Goal: Task Accomplishment & Management: Complete application form

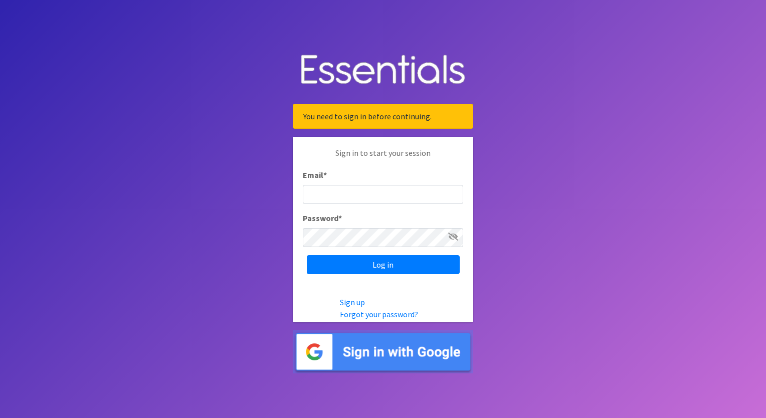
click at [373, 198] on input "Email *" at bounding box center [383, 194] width 160 height 19
type input "izabel@unitedwayskagit.org"
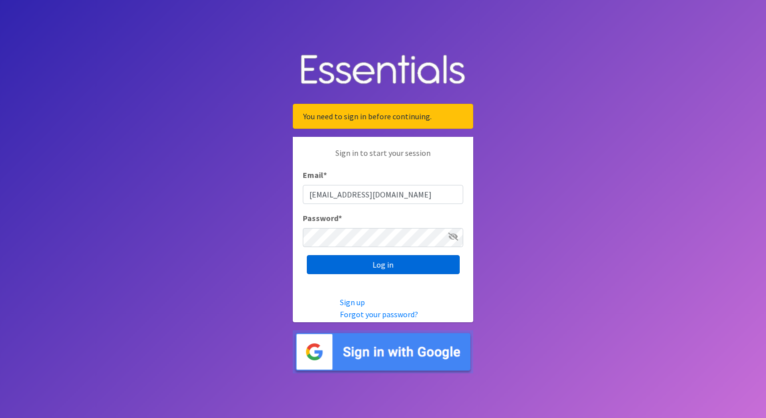
click at [391, 268] on input "Log in" at bounding box center [383, 264] width 153 height 19
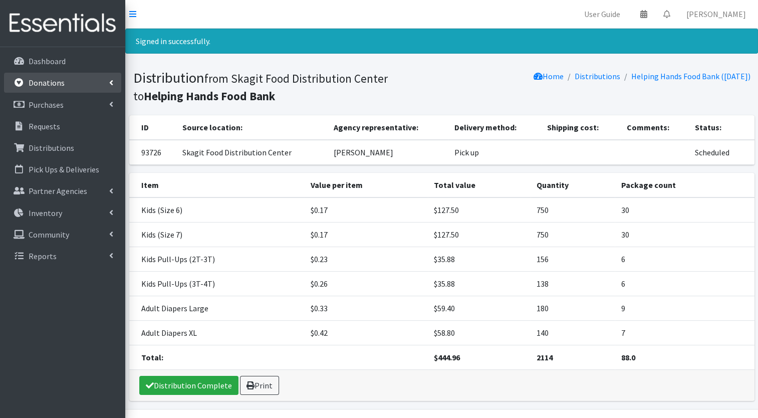
click at [54, 90] on link "Donations" at bounding box center [62, 83] width 117 height 20
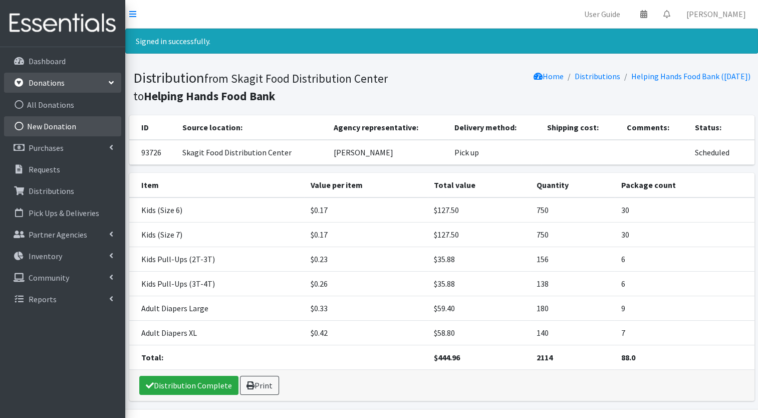
click at [55, 123] on link "New Donation" at bounding box center [62, 126] width 117 height 20
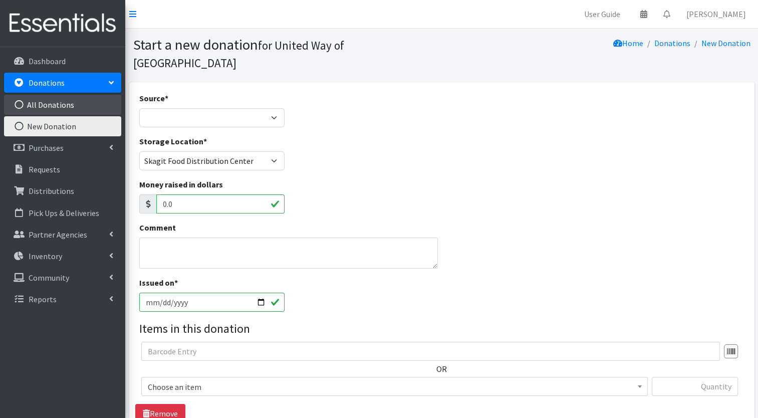
click at [73, 103] on link "All Donations" at bounding box center [62, 105] width 117 height 20
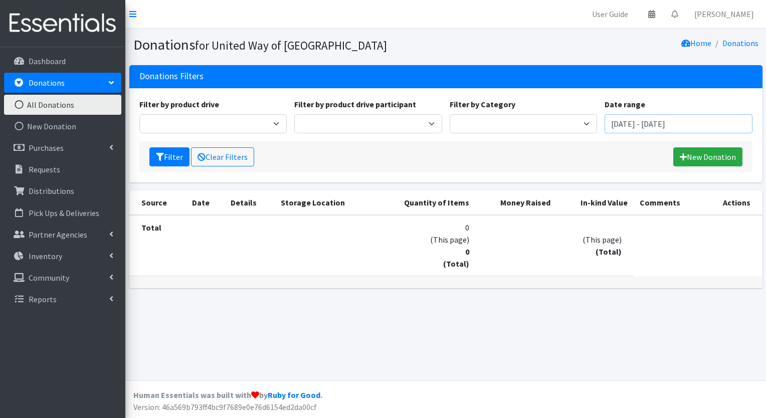
click at [648, 124] on input "[DATE] - [DATE]" at bounding box center [679, 123] width 148 height 19
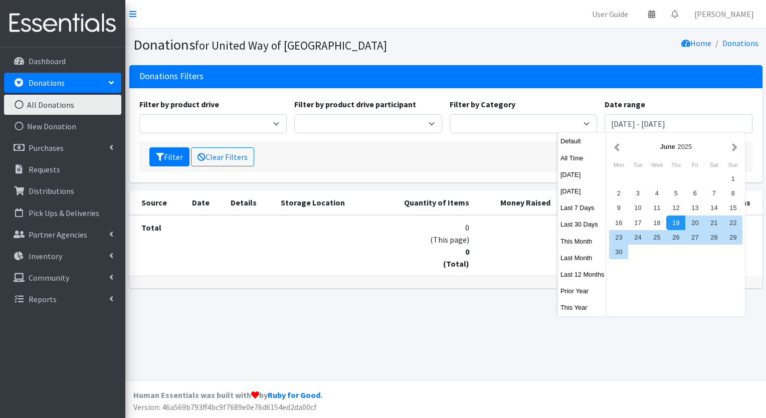
click at [619, 147] on button "button" at bounding box center [617, 146] width 11 height 13
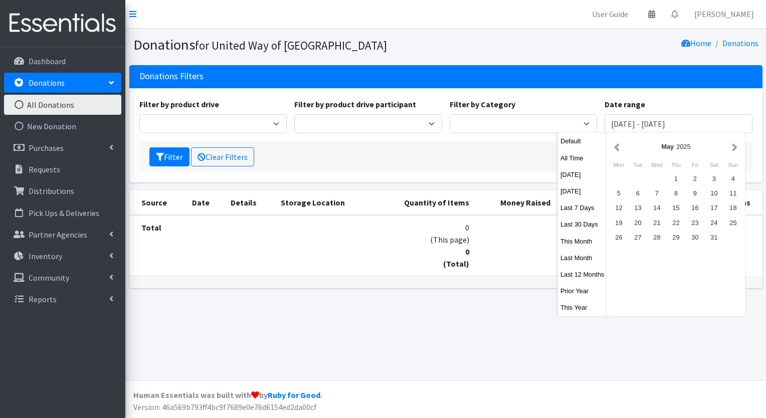
click at [619, 147] on button "button" at bounding box center [617, 146] width 11 height 13
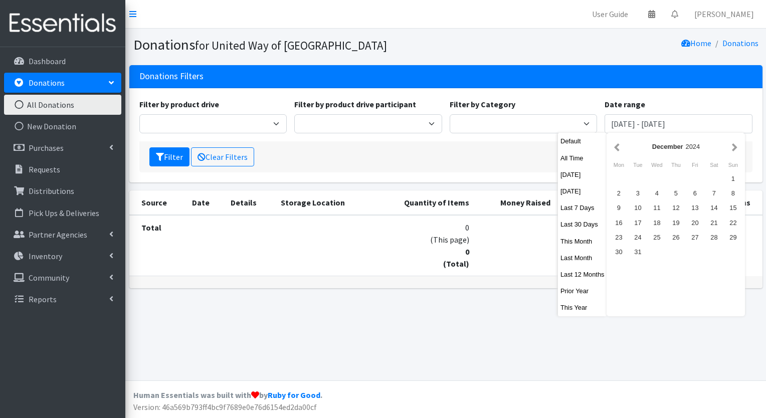
click at [619, 147] on button "button" at bounding box center [617, 146] width 11 height 13
click at [680, 193] on div "8" at bounding box center [675, 193] width 19 height 15
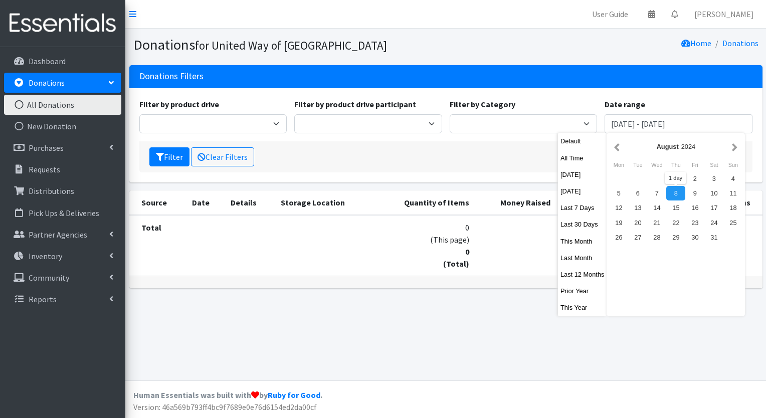
click at [680, 193] on div "8" at bounding box center [675, 193] width 19 height 15
type input "August 8, 2024 - August 8, 2024"
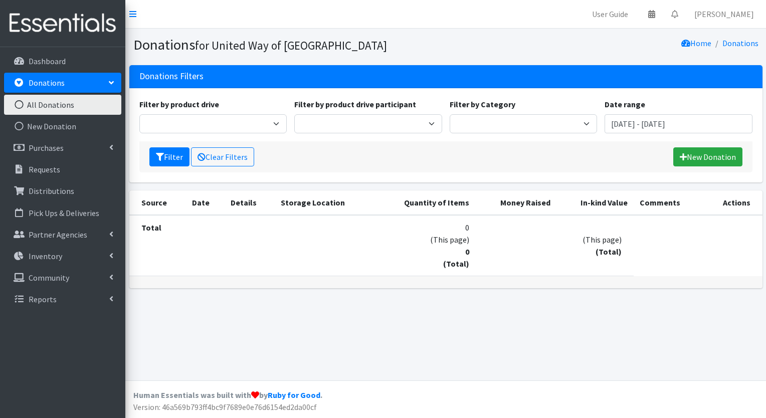
click at [233, 153] on link "Clear Filters" at bounding box center [222, 156] width 63 height 19
click at [64, 127] on link "New Donation" at bounding box center [62, 126] width 117 height 20
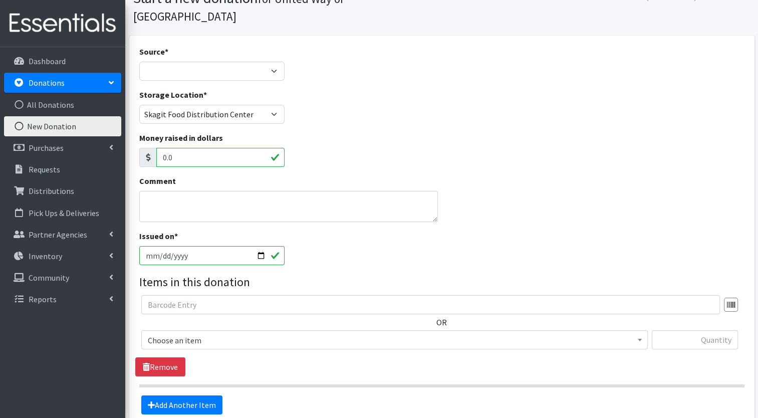
scroll to position [44, 0]
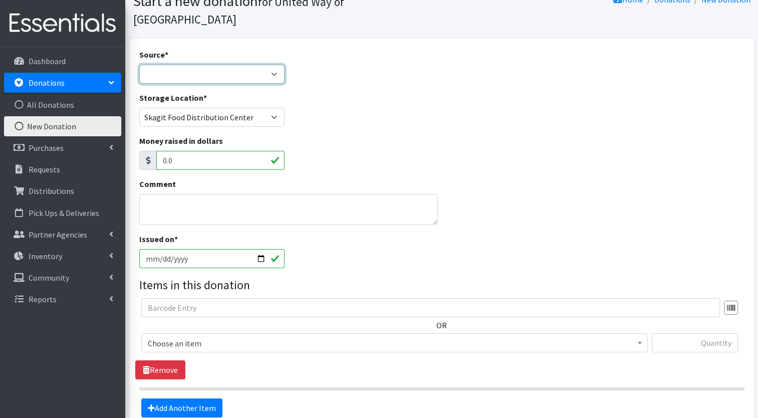
click at [273, 65] on select "Product Drive Manufacturer Donation Site Misc. Donation" at bounding box center [212, 74] width 146 height 19
select select "Product Drive"
click at [139, 65] on select "Product Drive Manufacturer Donation Site Misc. Donation" at bounding box center [212, 74] width 146 height 19
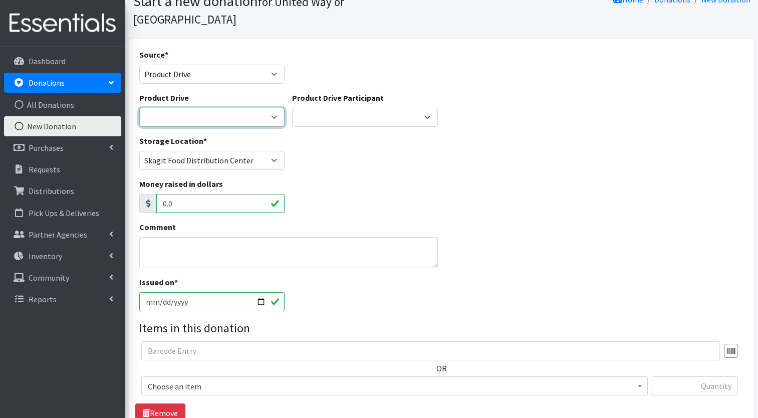
click at [254, 108] on select "Diaper Awareness Week Diaper Awareness Week Diaper Awareness Week 2022 Diaper A…" at bounding box center [212, 117] width 146 height 19
select select
click at [139, 108] on select "Diaper Awareness Week Diaper Awareness Week Diaper Awareness Week 2022 Diaper A…" at bounding box center [212, 117] width 146 height 19
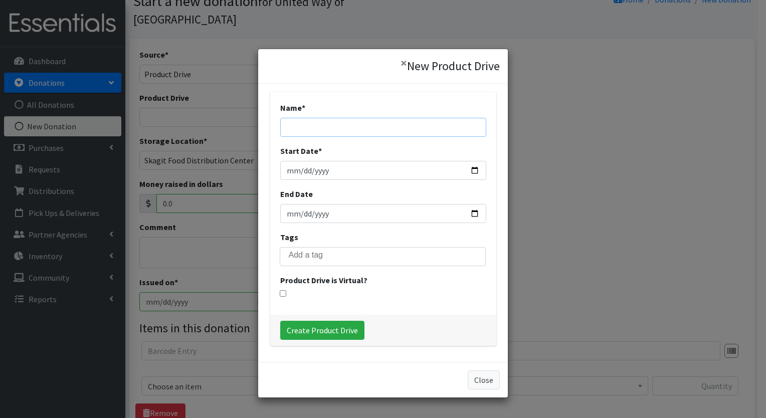
click at [322, 123] on input "Name *" at bounding box center [383, 127] width 206 height 19
type input "Stuff the Bus"
click at [463, 177] on input "Start Date *" at bounding box center [383, 170] width 206 height 19
click at [469, 171] on input "Start Date *" at bounding box center [383, 170] width 206 height 19
type input "2025-08-07"
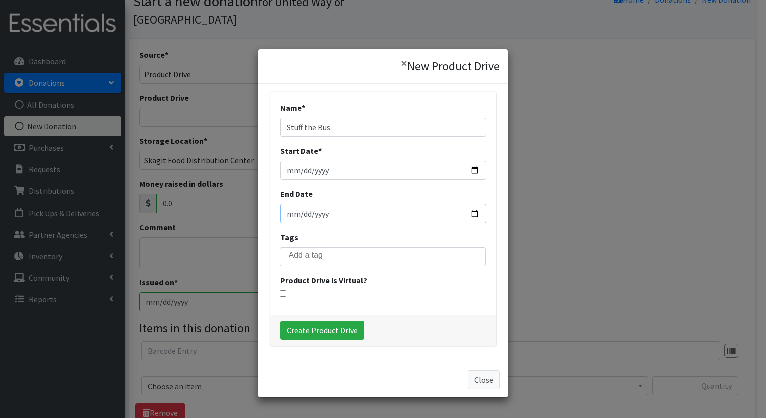
click at [469, 216] on input "End Date" at bounding box center [383, 213] width 206 height 19
type input "2025-08-07"
click at [314, 259] on input "search" at bounding box center [390, 255] width 203 height 9
click at [354, 129] on input "Stuff the Bus" at bounding box center [383, 127] width 206 height 19
type input "Stuff the Bus 2025"
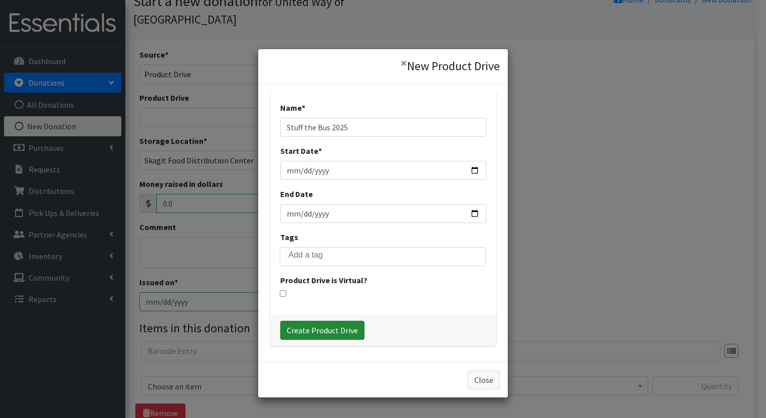
click at [314, 328] on input "Create Product Drive" at bounding box center [322, 330] width 84 height 19
select select "3506"
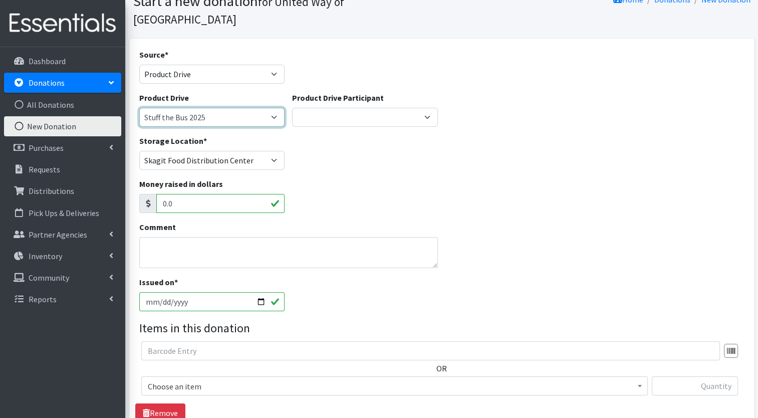
click at [263, 108] on select "Diaper Awareness Week Stuff the Bus Diaper Awareness Week 2022 Diaper Drive Stu…" at bounding box center [212, 117] width 146 height 19
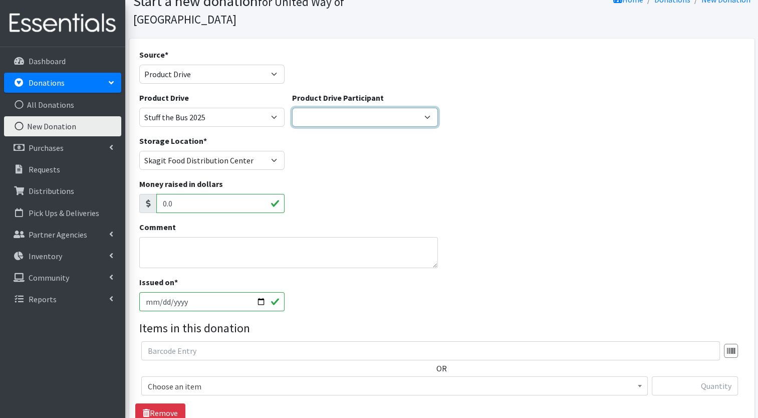
click at [355, 108] on select "La Conner Rotary Haggens Mount Vernon Haggens Mount Vernon Mount Vernon SDA Chu…" at bounding box center [365, 117] width 146 height 19
select select "1118"
click at [292, 108] on select "La Conner Rotary Haggens Mount Vernon Haggens Mount Vernon Mount Vernon SDA Chu…" at bounding box center [365, 117] width 146 height 19
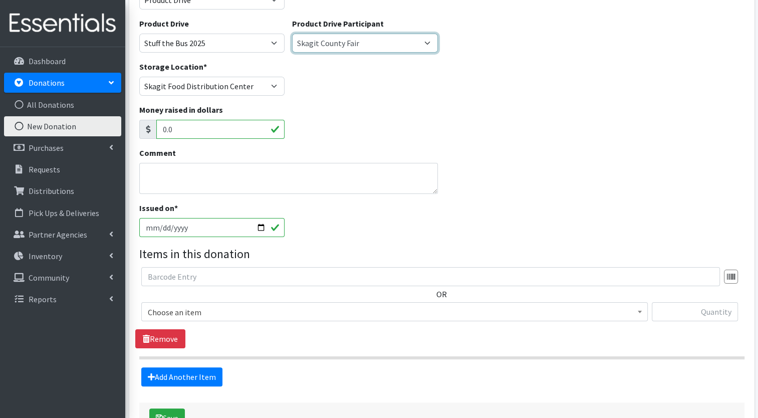
scroll to position [123, 0]
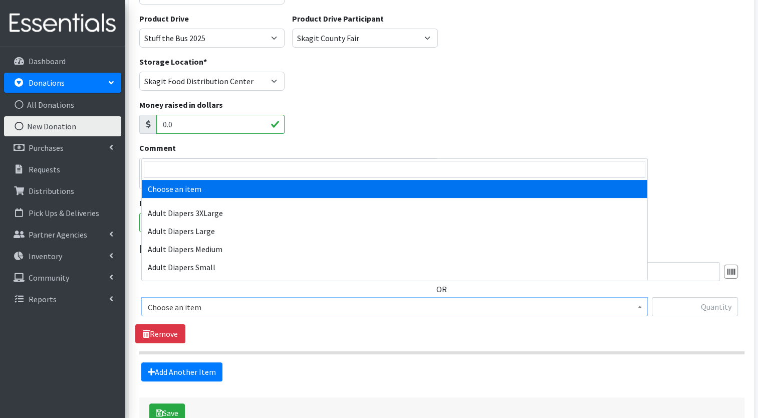
click at [389, 300] on span "Choose an item" at bounding box center [395, 307] width 494 height 14
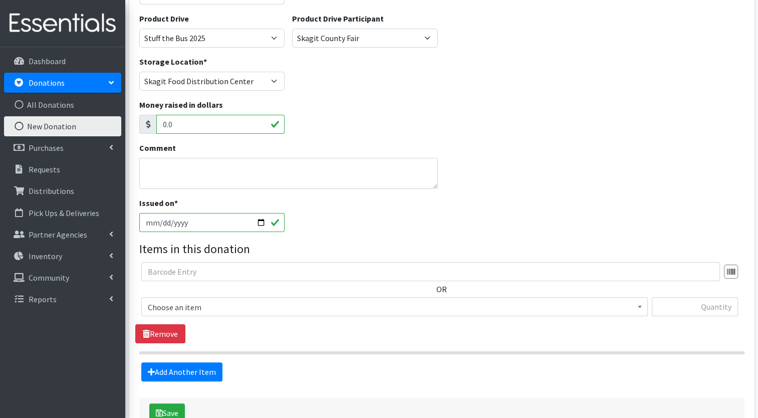
click at [389, 299] on span "Choose an item Adult Diapers 3XLarge Adult Diapers Large Adult Diapers Medium A…" at bounding box center [394, 310] width 507 height 27
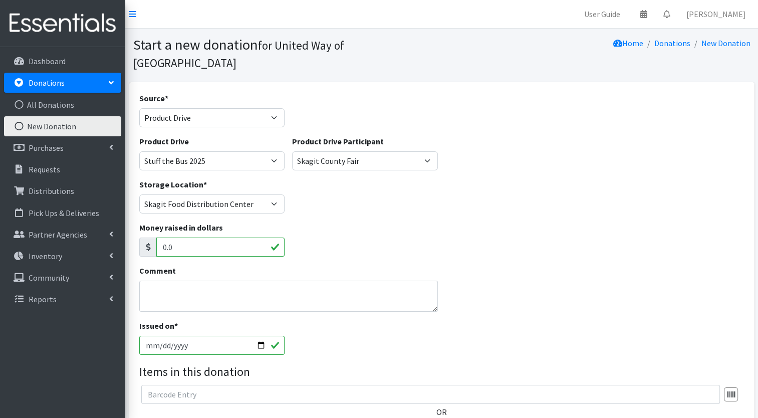
scroll to position [170, 0]
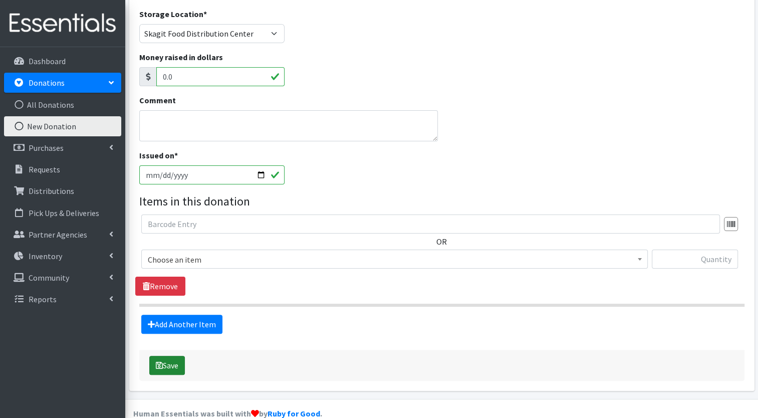
click at [165, 356] on button "Save" at bounding box center [167, 365] width 36 height 19
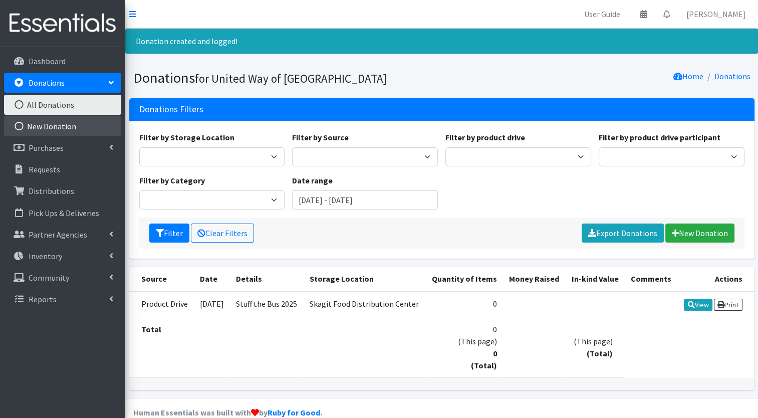
click at [56, 133] on link "New Donation" at bounding box center [62, 126] width 117 height 20
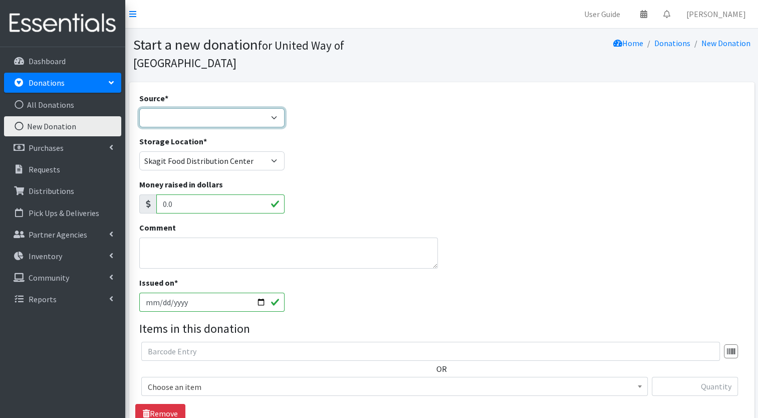
click at [191, 108] on select "Product Drive Manufacturer Donation Site Misc. Donation" at bounding box center [212, 117] width 146 height 19
click at [139, 108] on select "Product Drive Manufacturer Donation Site Misc. Donation" at bounding box center [212, 117] width 146 height 19
click at [172, 108] on select "Product Drive Manufacturer Donation Site Misc. Donation" at bounding box center [212, 117] width 146 height 19
click at [139, 108] on select "Product Drive Manufacturer Donation Site Misc. Donation" at bounding box center [212, 117] width 146 height 19
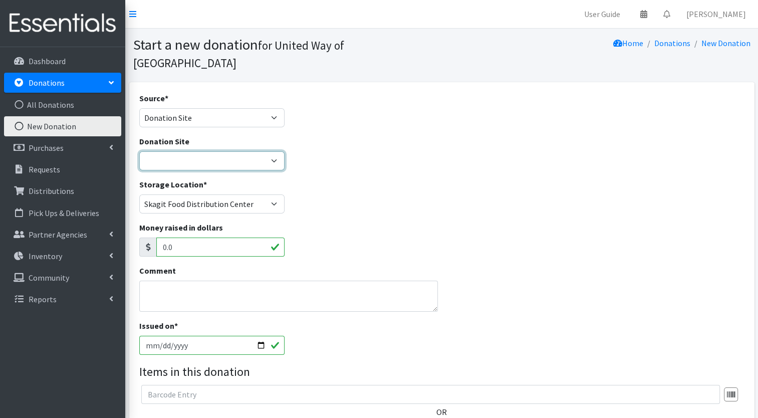
click at [182, 151] on select "Sprouts Clothing" at bounding box center [212, 160] width 146 height 19
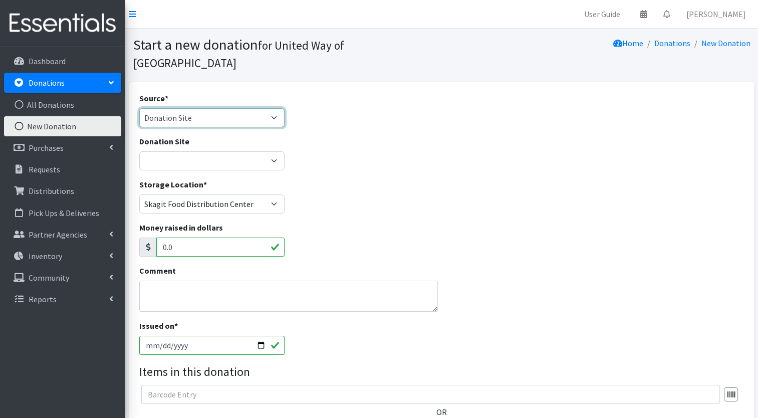
click at [184, 108] on select "Product Drive Manufacturer Donation Site Misc. Donation" at bounding box center [212, 117] width 146 height 19
click at [186, 108] on select "Product Drive Manufacturer Donation Site Misc. Donation" at bounding box center [212, 117] width 146 height 19
select select "Misc. Donation"
click at [139, 108] on select "Product Drive Manufacturer Donation Site Misc. Donation" at bounding box center [212, 117] width 146 height 19
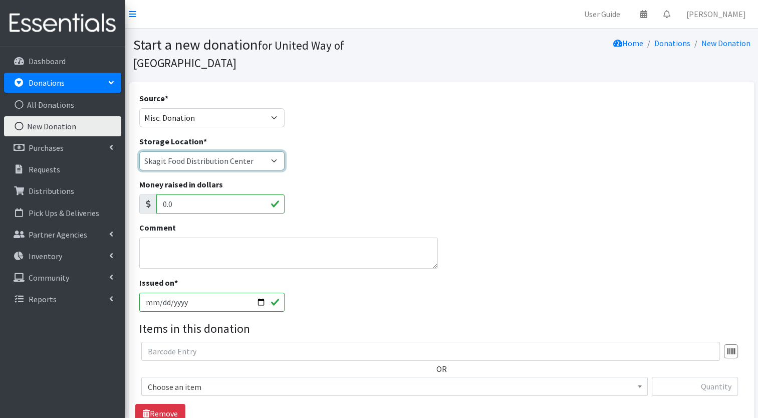
click at [203, 151] on select "Helping Hands Food Bank Skagit Food Distribution Center United Way of [GEOGRAPH…" at bounding box center [212, 160] width 146 height 19
click at [139, 151] on select "Helping Hands Food Bank Skagit Food Distribution Center United Way of [GEOGRAPH…" at bounding box center [212, 160] width 146 height 19
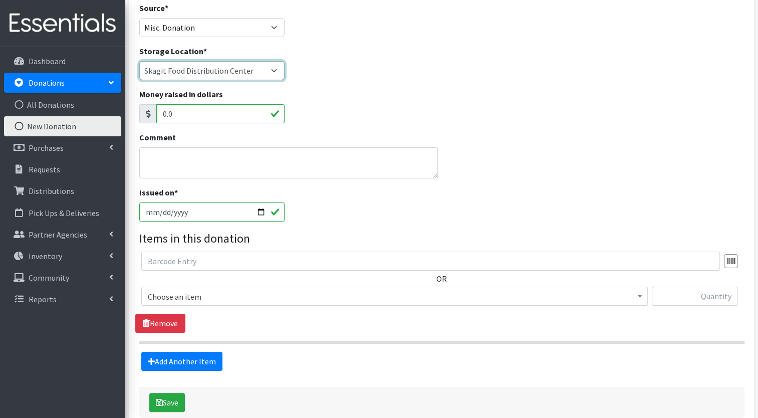
scroll to position [86, 0]
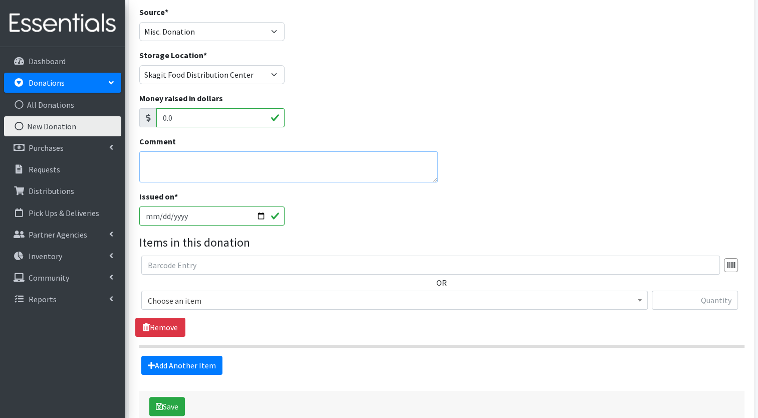
click at [237, 151] on textarea "Comment" at bounding box center [288, 166] width 299 height 31
click at [169, 151] on textarea "office overstock Diapers" at bounding box center [288, 166] width 299 height 31
click at [146, 151] on textarea "office Overstock Diapers" at bounding box center [288, 166] width 299 height 31
click at [148, 151] on textarea "office Overstock Diapers" at bounding box center [288, 166] width 299 height 31
click at [239, 151] on textarea "Office Overstock Diapers" at bounding box center [288, 166] width 299 height 31
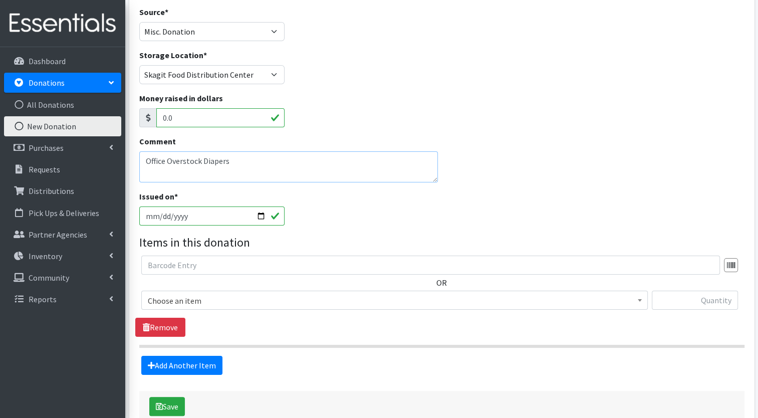
scroll to position [127, 0]
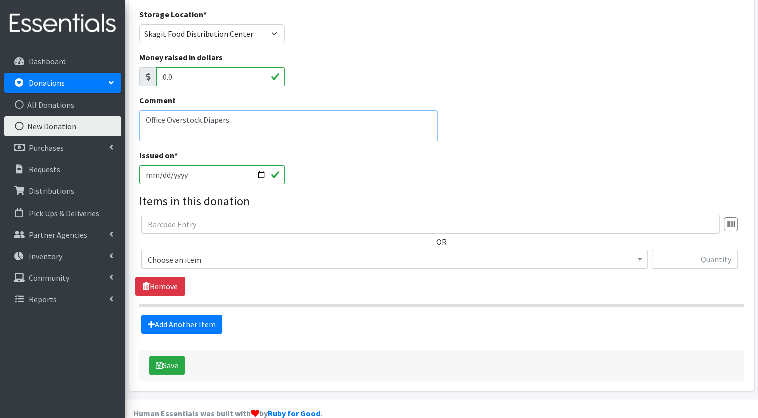
type textarea "Office Overstock Diapers"
click at [176, 356] on button "Save" at bounding box center [167, 365] width 36 height 19
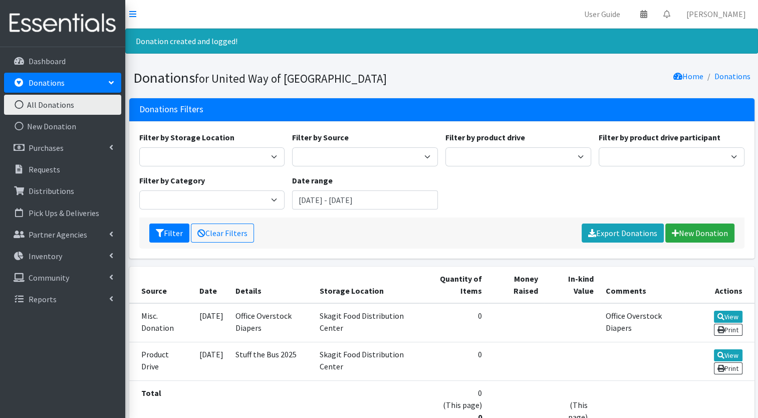
scroll to position [79, 0]
